Goal: Information Seeking & Learning: Learn about a topic

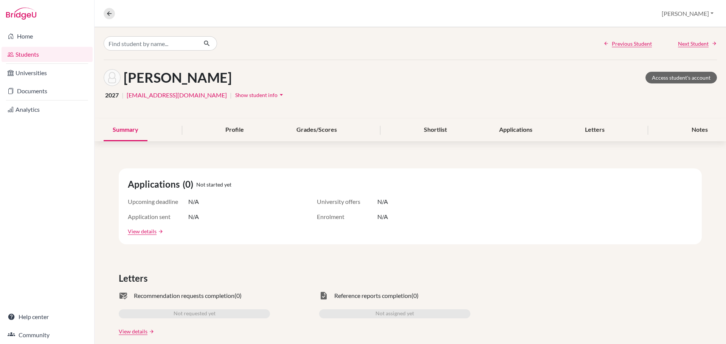
scroll to position [38, 0]
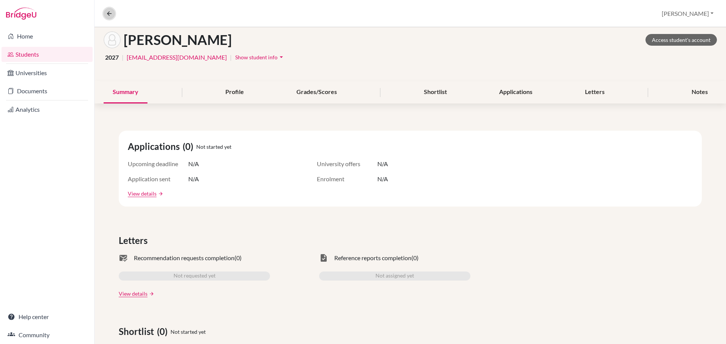
click at [110, 13] on icon at bounding box center [109, 13] width 7 height 7
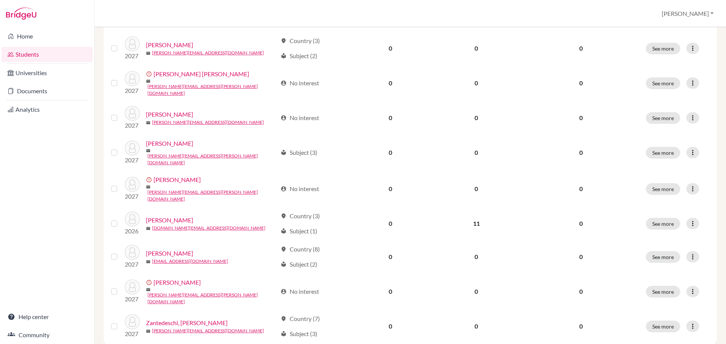
scroll to position [424, 0]
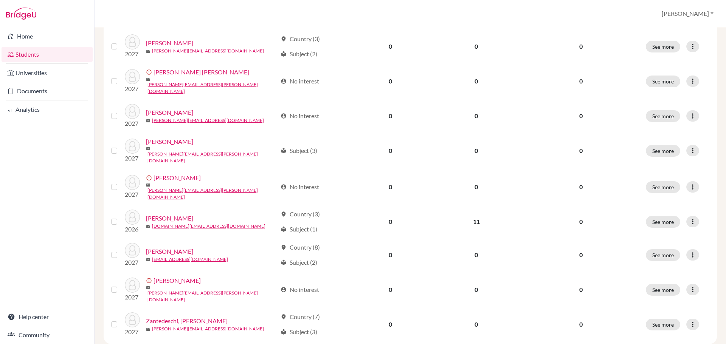
click at [162, 214] on link "[PERSON_NAME]" at bounding box center [169, 218] width 47 height 9
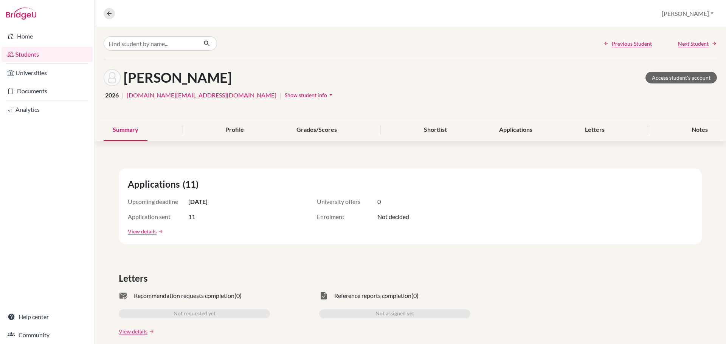
click at [527, 133] on div "Applications" at bounding box center [515, 130] width 51 height 22
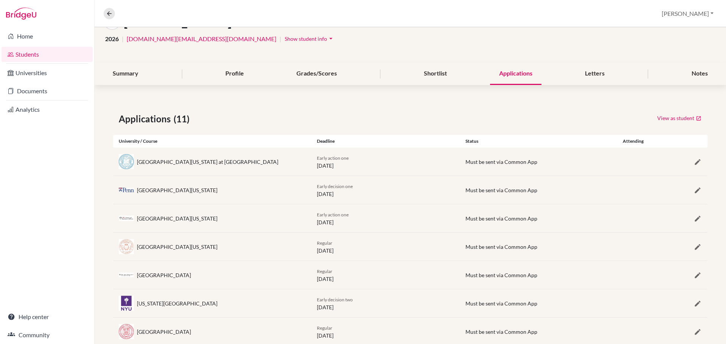
scroll to position [38, 0]
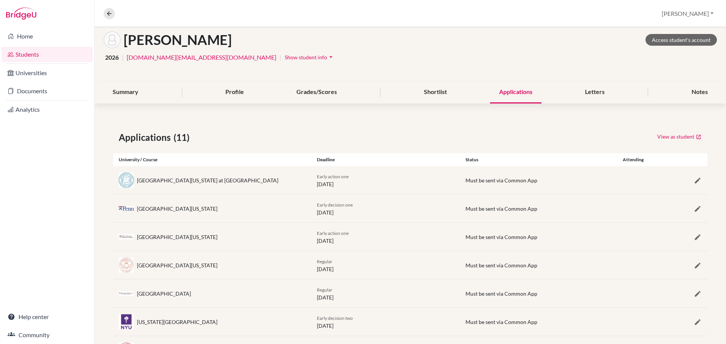
click at [576, 95] on div "Letters" at bounding box center [595, 92] width 38 height 22
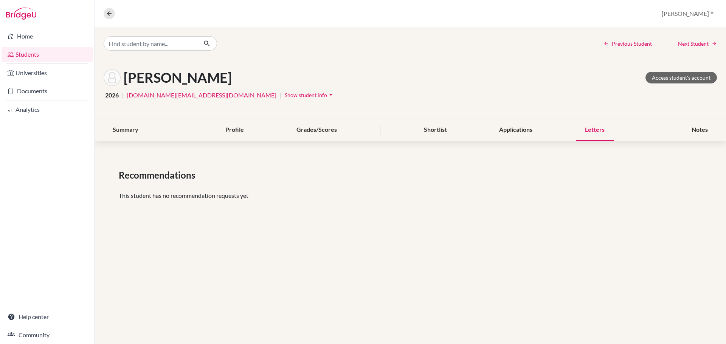
drag, startPoint x: 348, startPoint y: 131, endPoint x: 397, endPoint y: 127, distance: 49.3
click at [348, 131] on div "Summary Profile Grades/Scores Shortlist Applications Letters Notes" at bounding box center [410, 130] width 613 height 22
click at [315, 130] on div "Grades/Scores" at bounding box center [316, 130] width 59 height 22
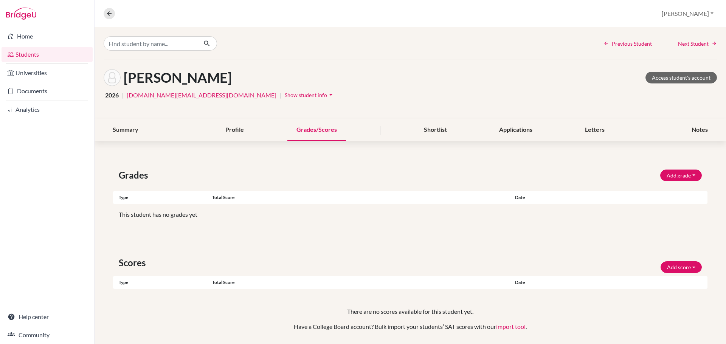
click at [242, 133] on div "Profile" at bounding box center [234, 130] width 37 height 22
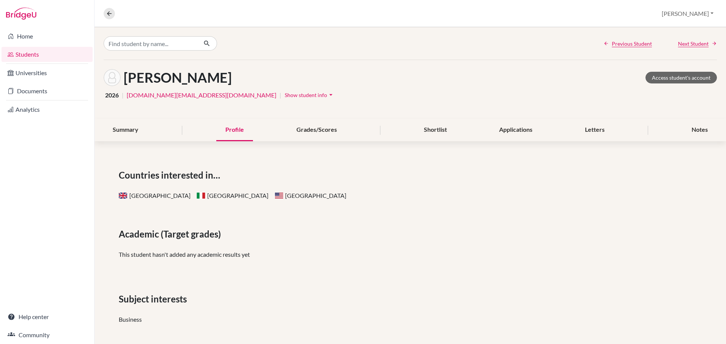
click at [330, 135] on div "Grades/Scores" at bounding box center [316, 130] width 59 height 22
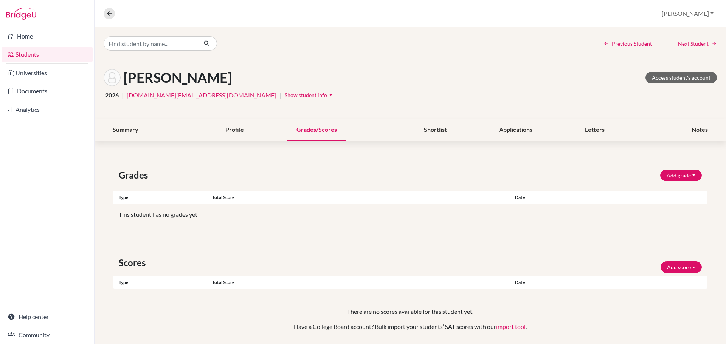
click at [123, 124] on div "Summary" at bounding box center [126, 130] width 44 height 22
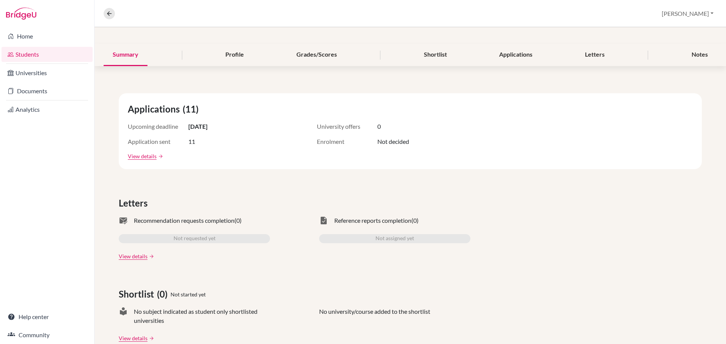
scroll to position [76, 0]
click at [158, 156] on link "arrow_forward" at bounding box center [159, 155] width 7 height 5
